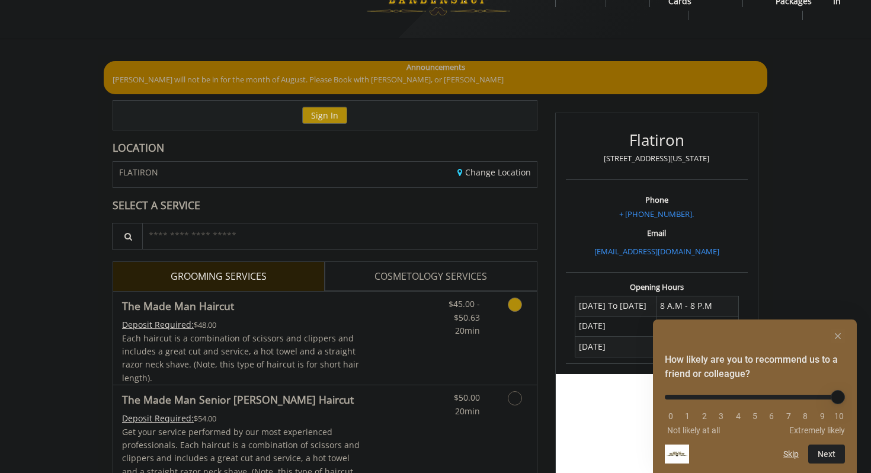
click at [253, 338] on span "Each haircut is a combination of scissors and clippers and includes a great cut…" at bounding box center [240, 357] width 237 height 51
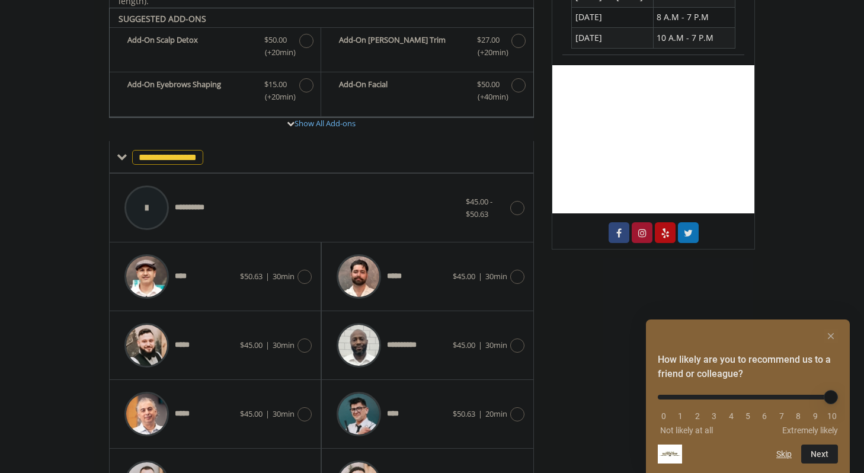
scroll to position [352, 0]
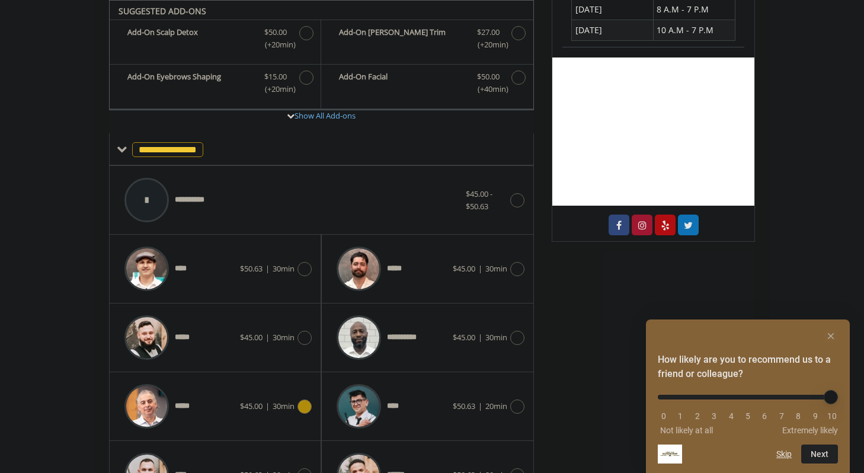
click at [203, 399] on div "*****" at bounding box center [179, 406] width 121 height 56
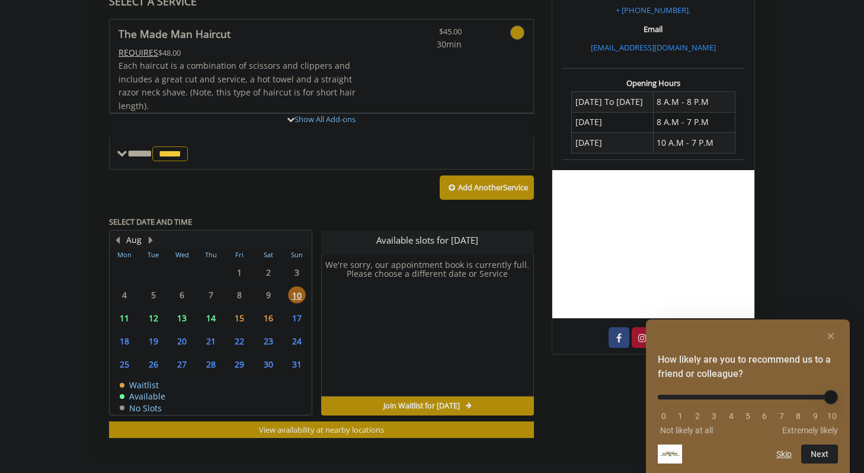
scroll to position [348, 0]
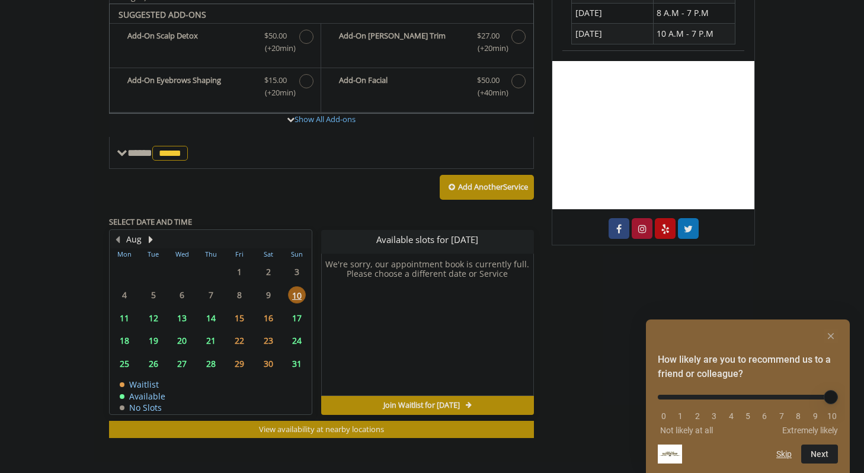
click at [297, 313] on span "17" at bounding box center [297, 317] width 18 height 17
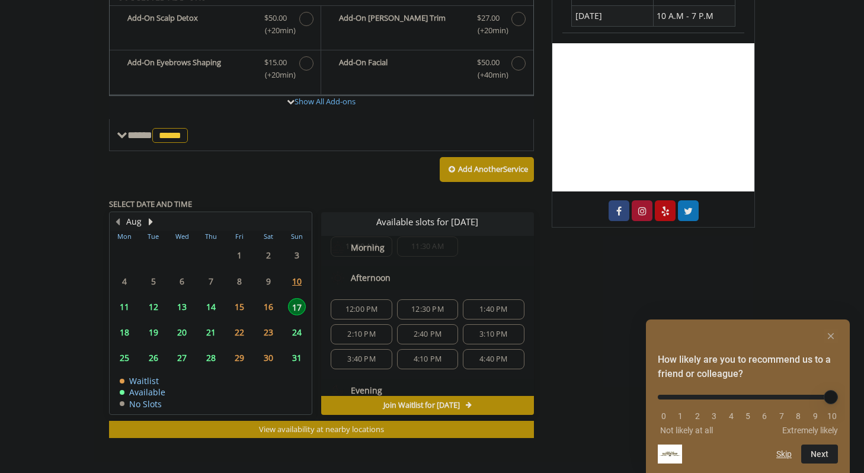
scroll to position [36, 0]
click at [407, 331] on span "2:40 PM" at bounding box center [427, 330] width 50 height 9
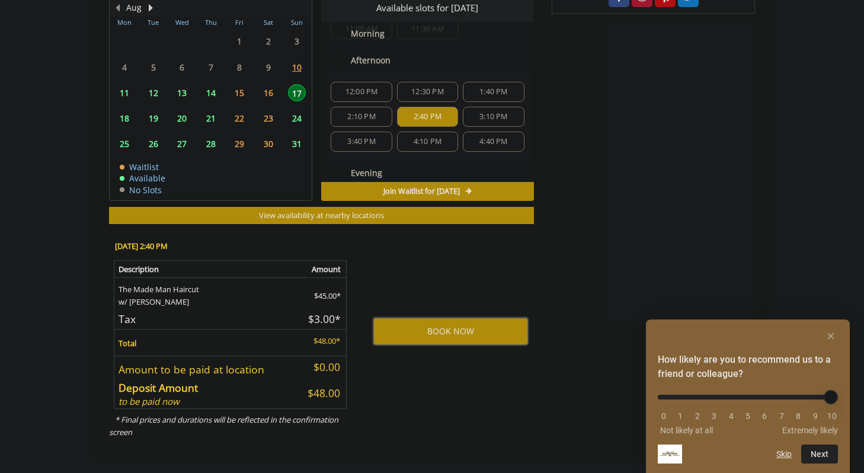
click at [431, 337] on button "BOOK NOW" at bounding box center [450, 331] width 155 height 27
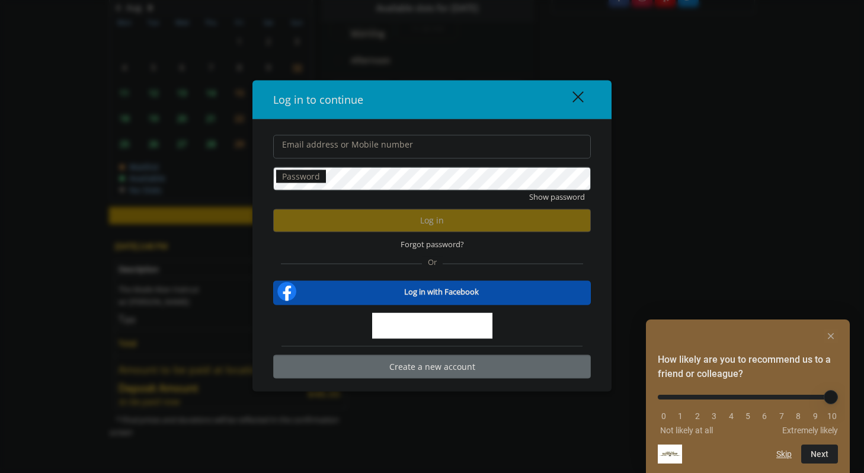
click at [300, 158] on input "Email address or Mobile number" at bounding box center [432, 147] width 318 height 24
type input "**********"
click at [580, 97] on div "close" at bounding box center [571, 100] width 24 height 18
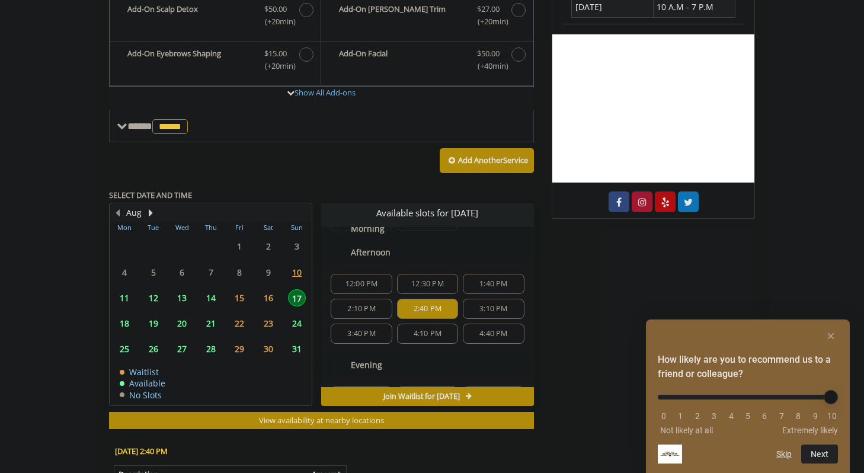
scroll to position [50, 0]
click at [450, 310] on div "2:40 PM" at bounding box center [427, 307] width 61 height 20
click at [479, 310] on span "3:10 PM" at bounding box center [493, 307] width 28 height 9
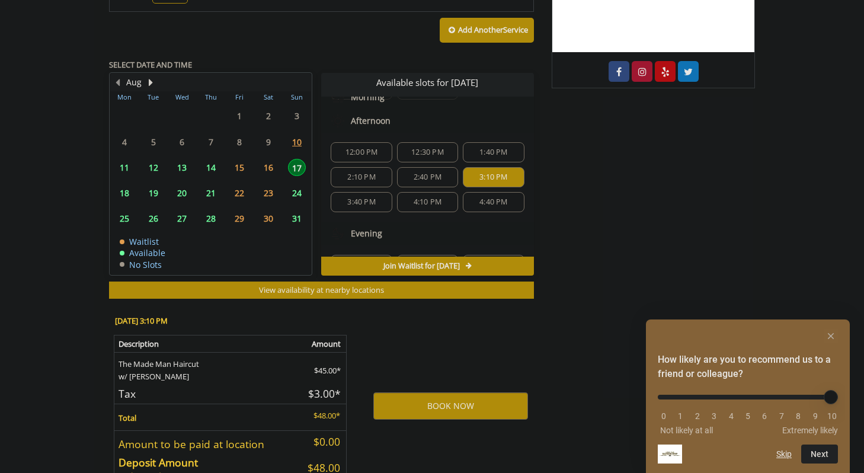
scroll to position [580, 0]
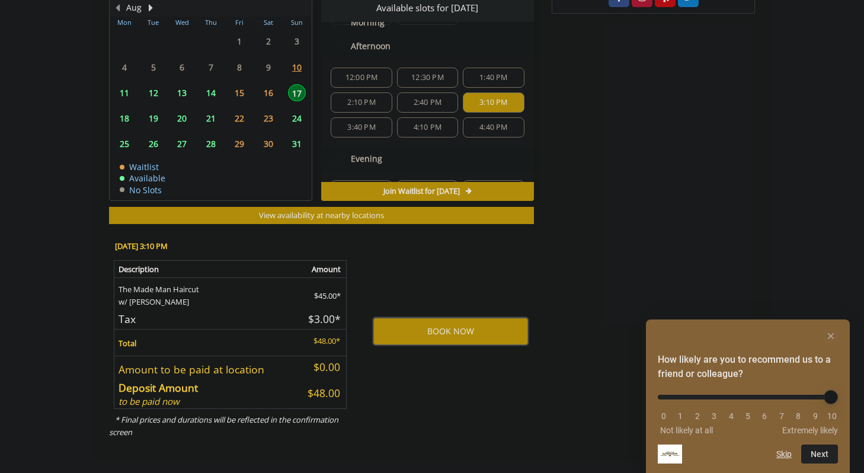
click at [448, 335] on button "BOOK NOW" at bounding box center [450, 331] width 155 height 27
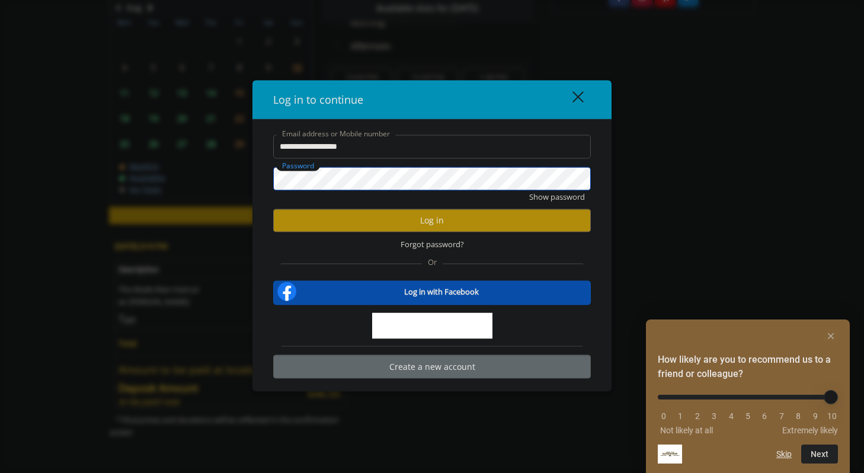
click at [529, 190] on button "Show password" at bounding box center [557, 196] width 56 height 12
click at [460, 225] on button "Log in" at bounding box center [432, 220] width 318 height 23
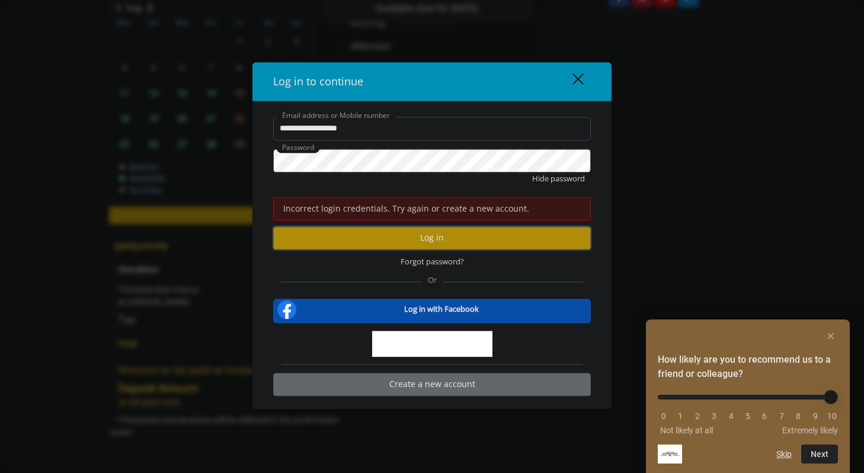
click at [397, 246] on button "Log in" at bounding box center [432, 237] width 318 height 23
click at [296, 137] on input "**********" at bounding box center [432, 129] width 318 height 24
type input "**********"
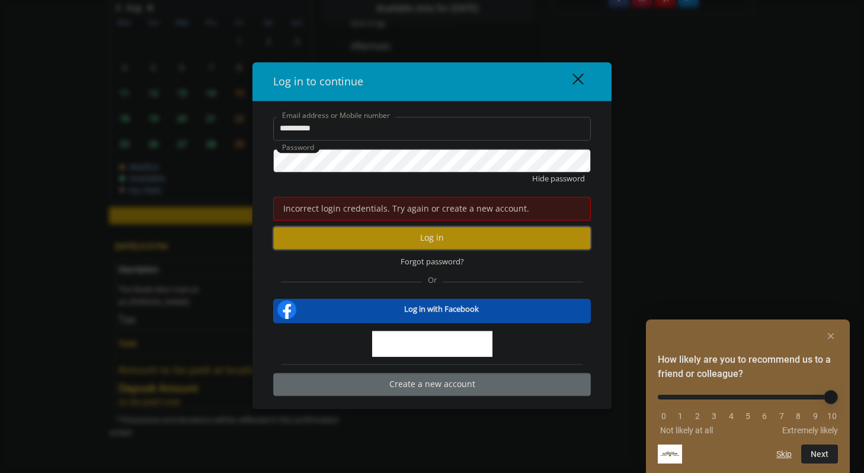
click at [386, 235] on button "Log in" at bounding box center [432, 237] width 318 height 23
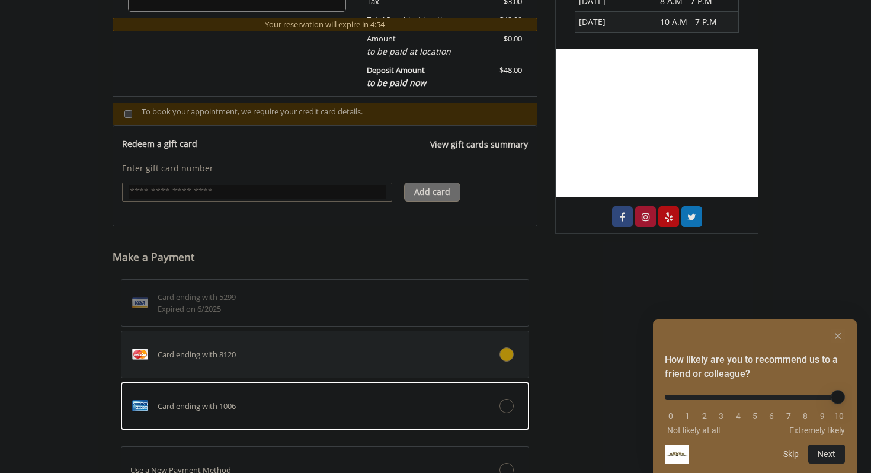
scroll to position [468, 0]
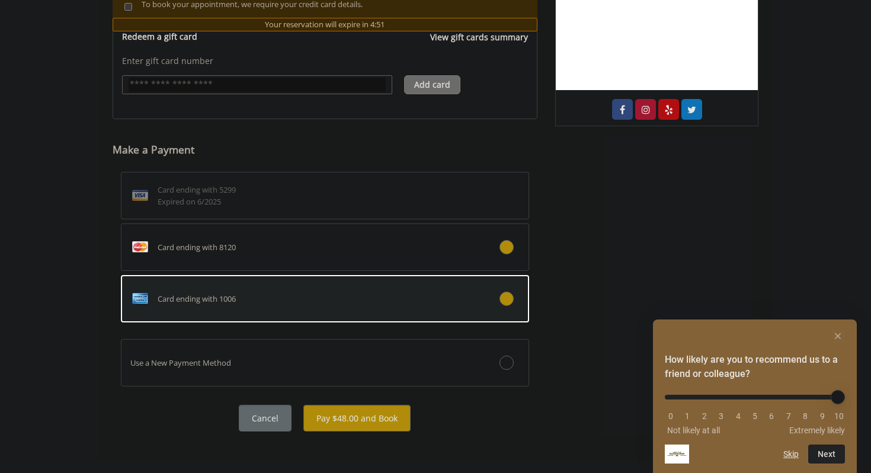
click at [510, 302] on icon at bounding box center [507, 299] width 14 height 14
click at [377, 415] on button "Pay $48.00 and Book" at bounding box center [356, 418] width 107 height 27
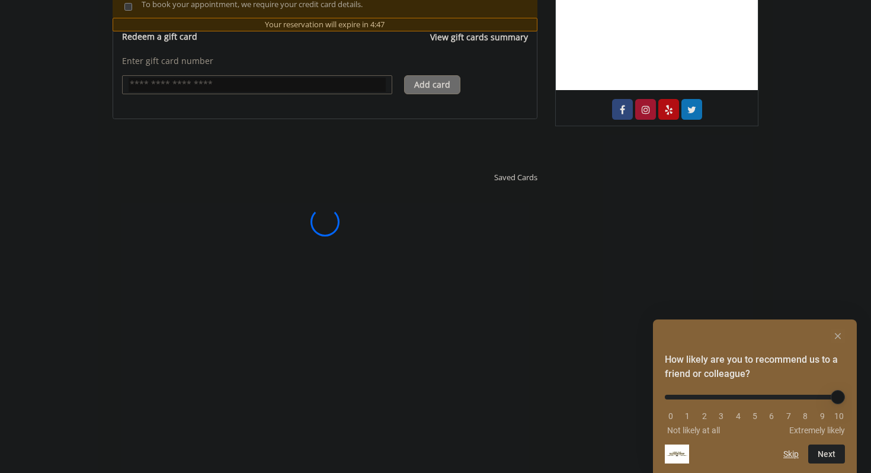
scroll to position [0, 0]
